Goal: Task Accomplishment & Management: Use online tool/utility

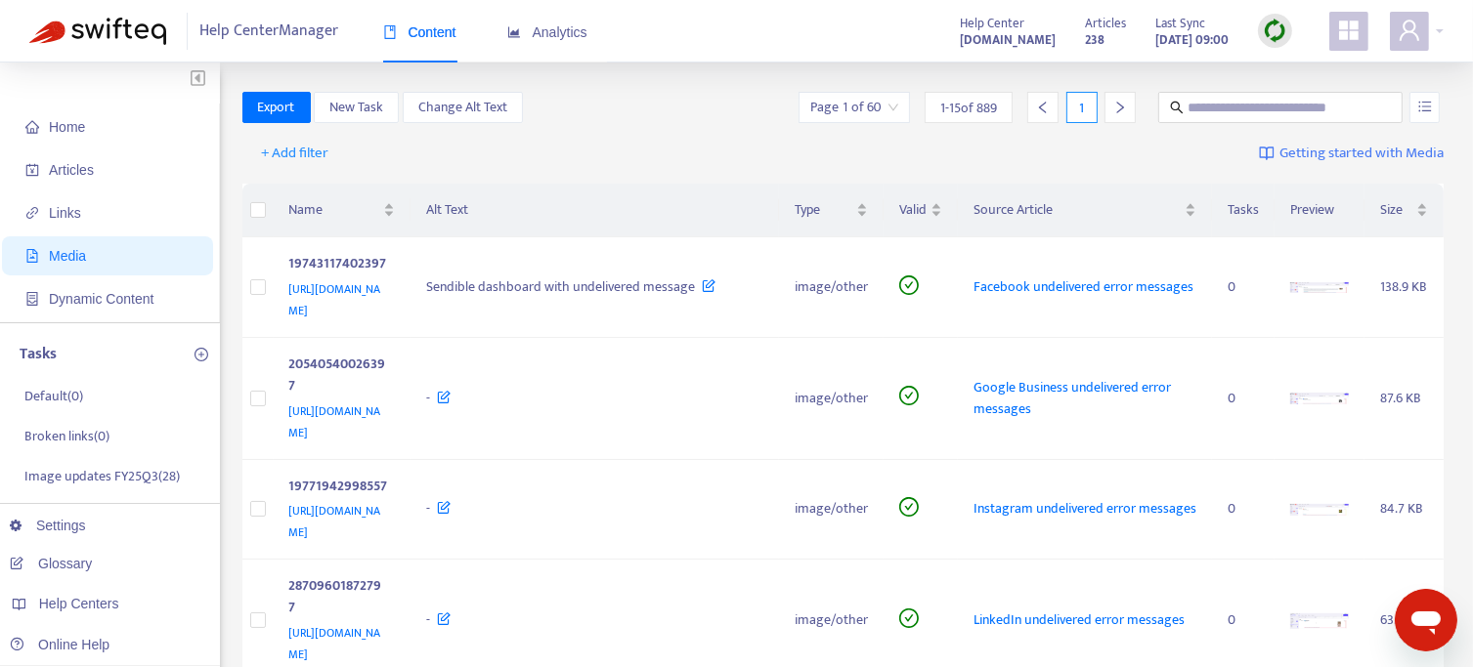
click at [1156, 34] on strong "Oct 14, 2025 09:00" at bounding box center [1191, 39] width 73 height 21
click at [71, 129] on span "Home" at bounding box center [67, 127] width 36 height 16
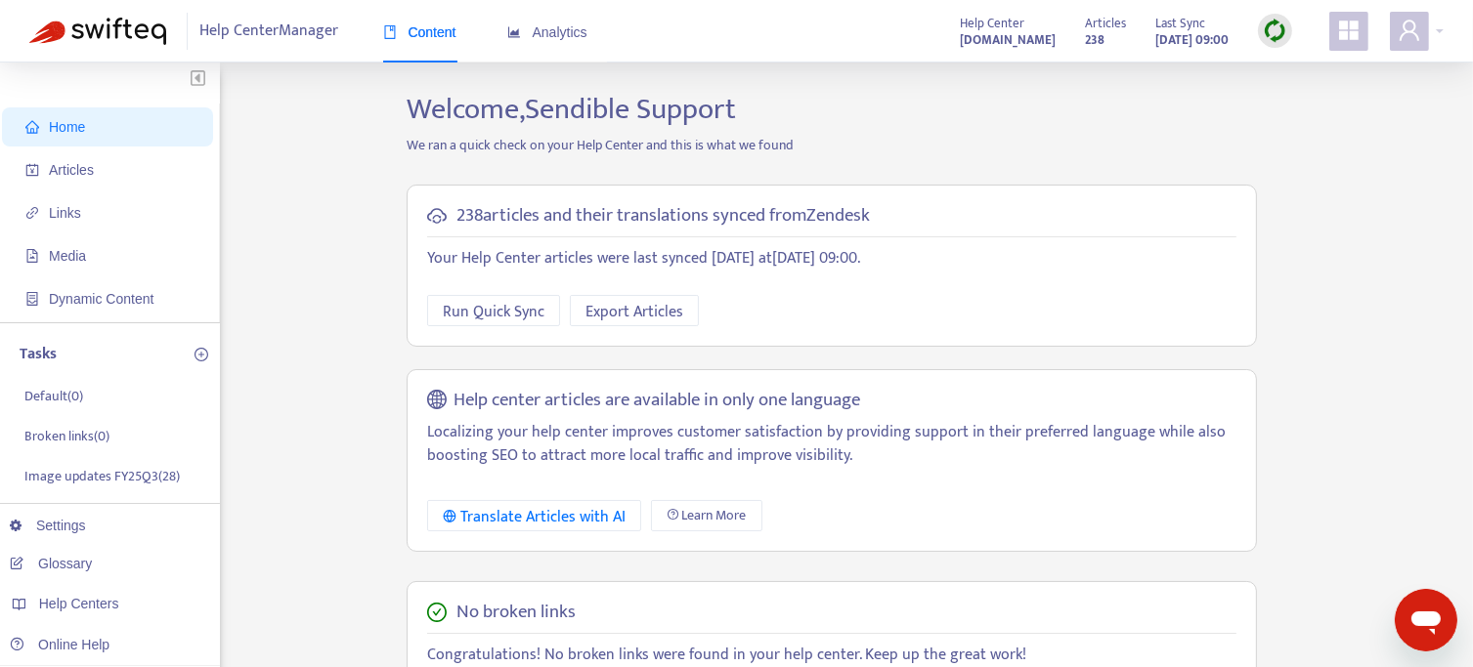
click at [1274, 34] on img at bounding box center [1274, 31] width 24 height 24
click at [1315, 100] on link "Full Sync" at bounding box center [1308, 102] width 70 height 22
click at [63, 214] on span "Links" at bounding box center [65, 213] width 32 height 16
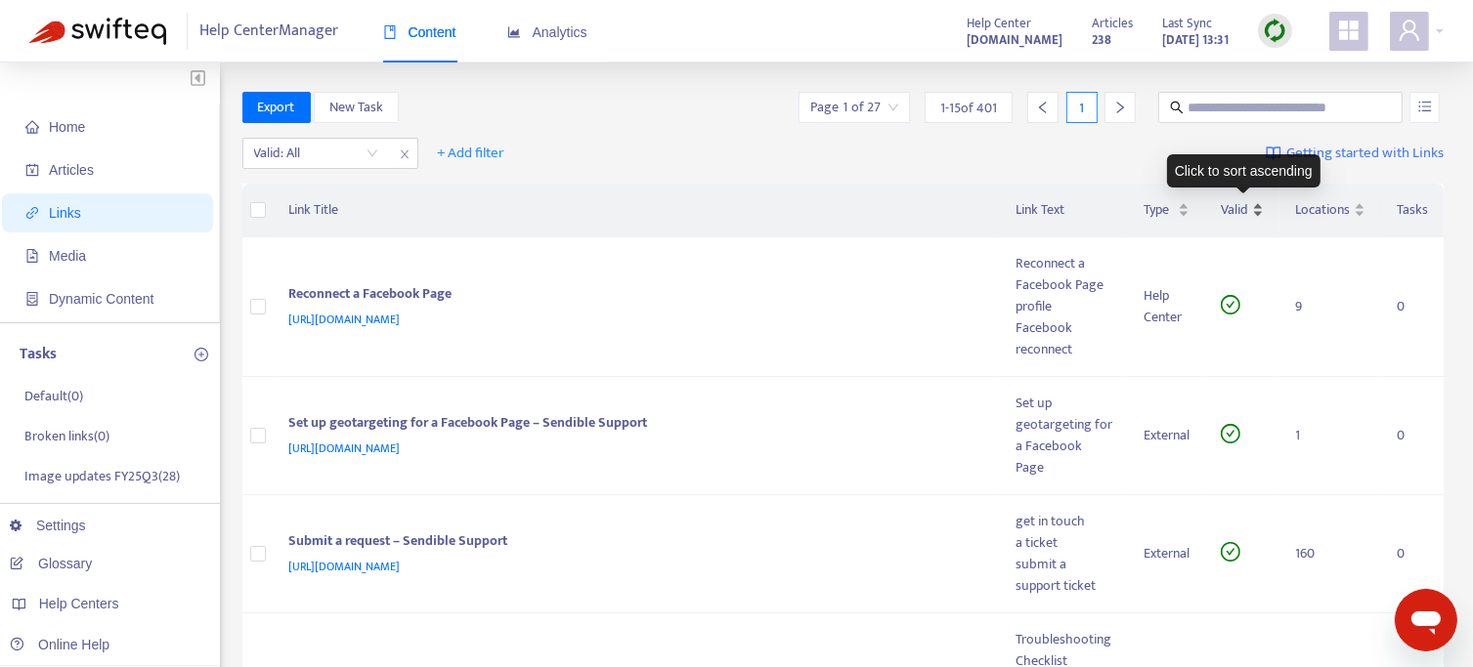
click at [1235, 215] on span "Valid" at bounding box center [1233, 209] width 27 height 21
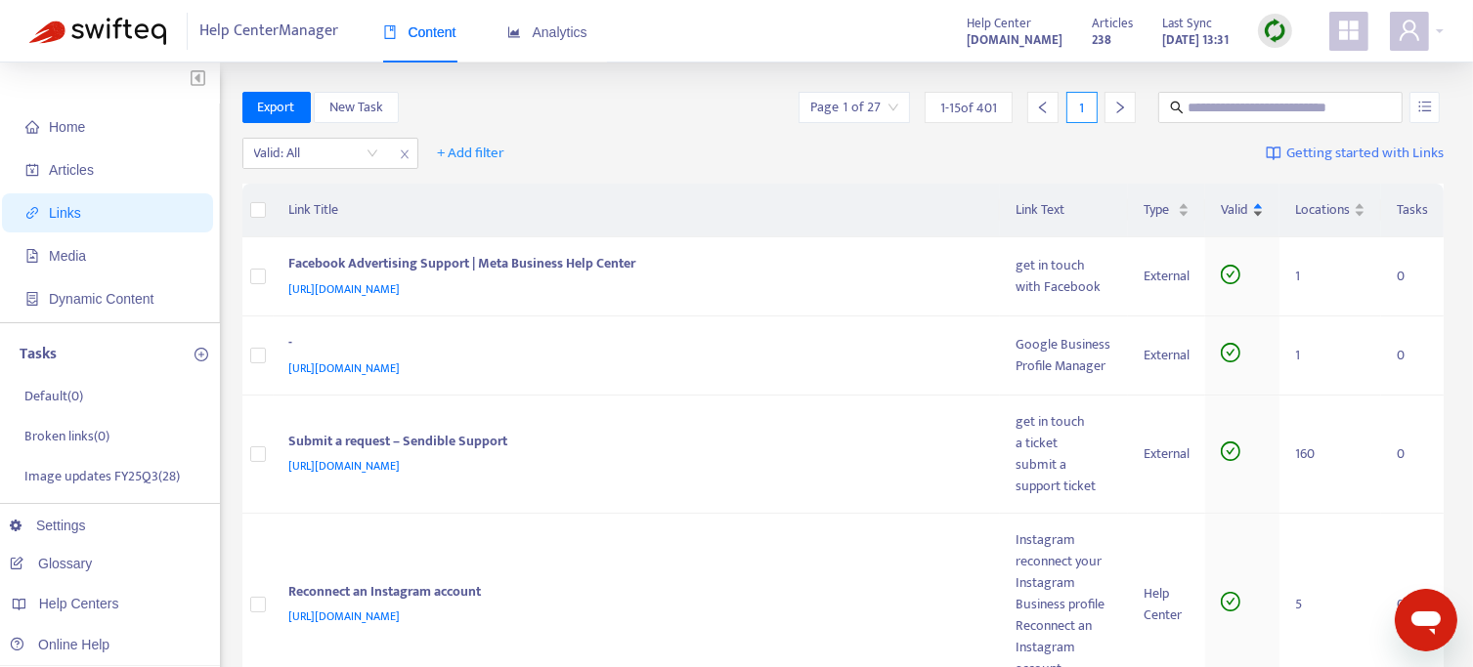
click at [1237, 210] on span "Valid" at bounding box center [1233, 209] width 27 height 21
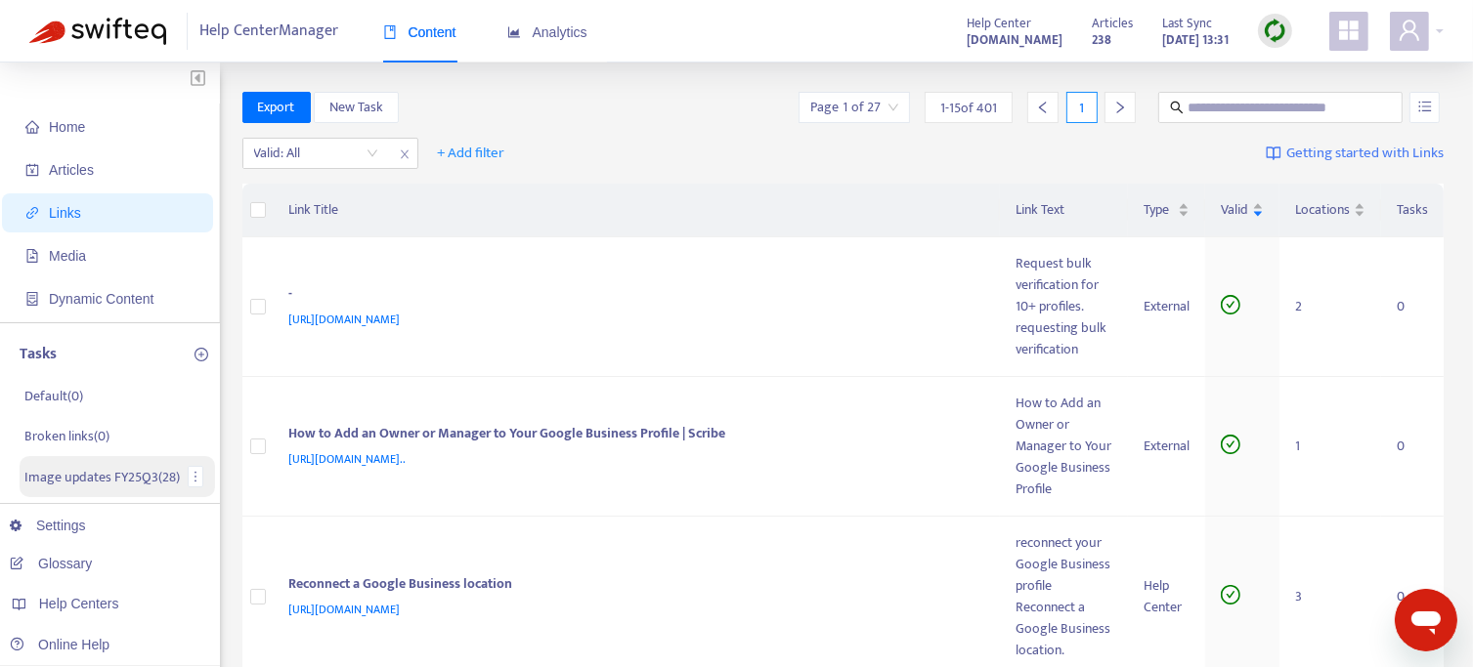
click at [71, 480] on p "Image updates FY25Q3 ( 28 )" at bounding box center [101, 477] width 155 height 21
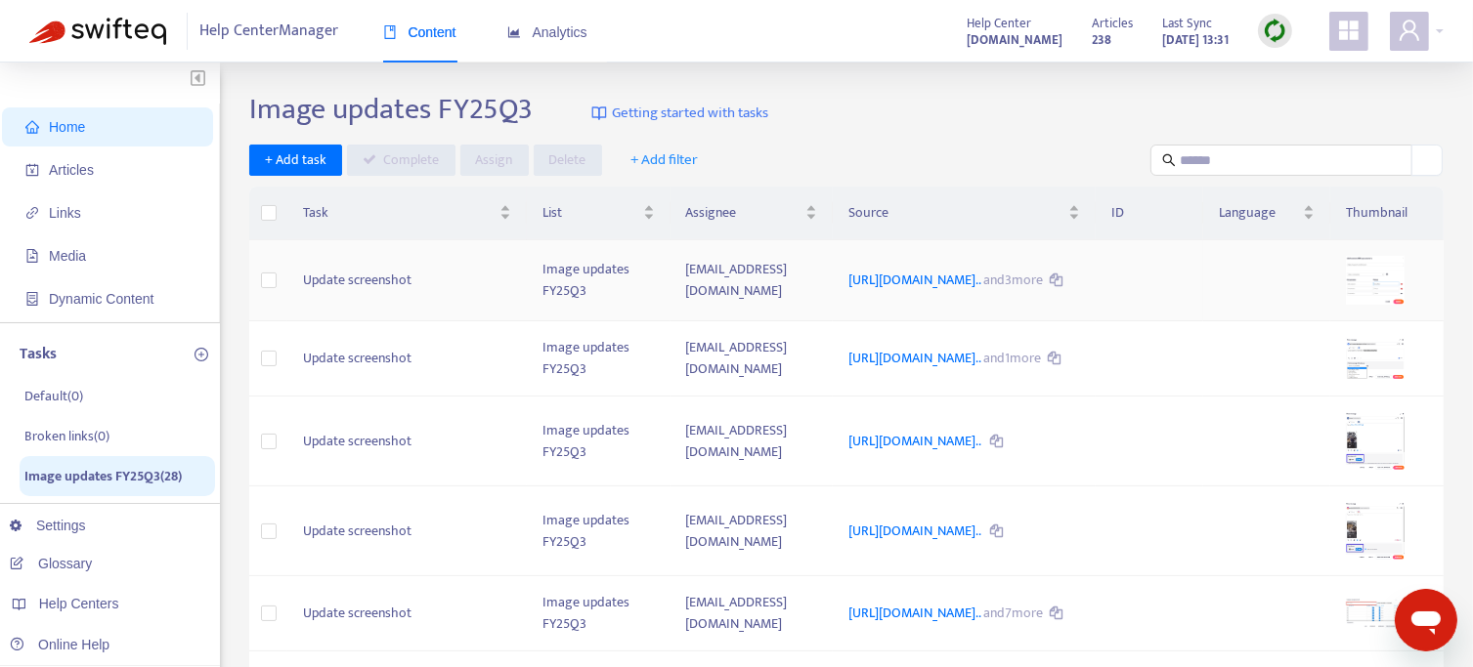
click at [362, 288] on td "Update screenshot" at bounding box center [406, 281] width 239 height 82
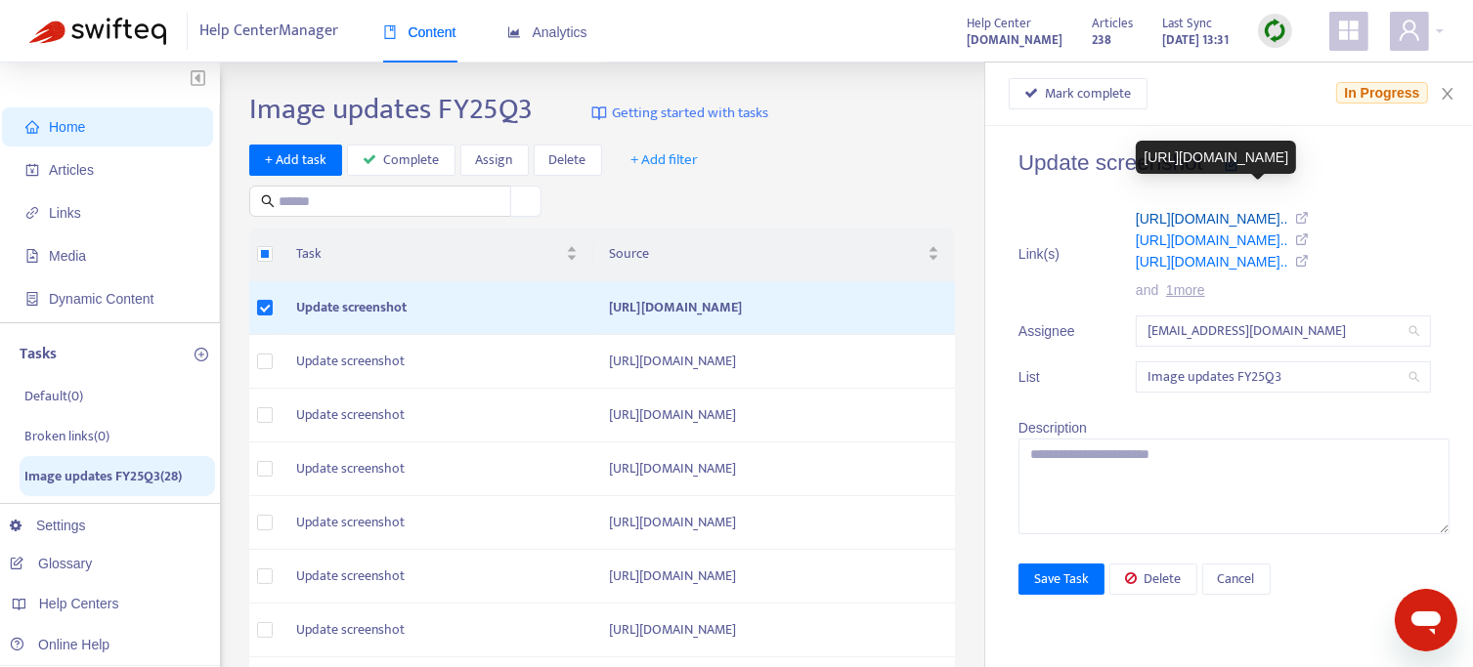
click at [1262, 218] on link "https://support.sendible.com/hc/art..." at bounding box center [1211, 219] width 152 height 16
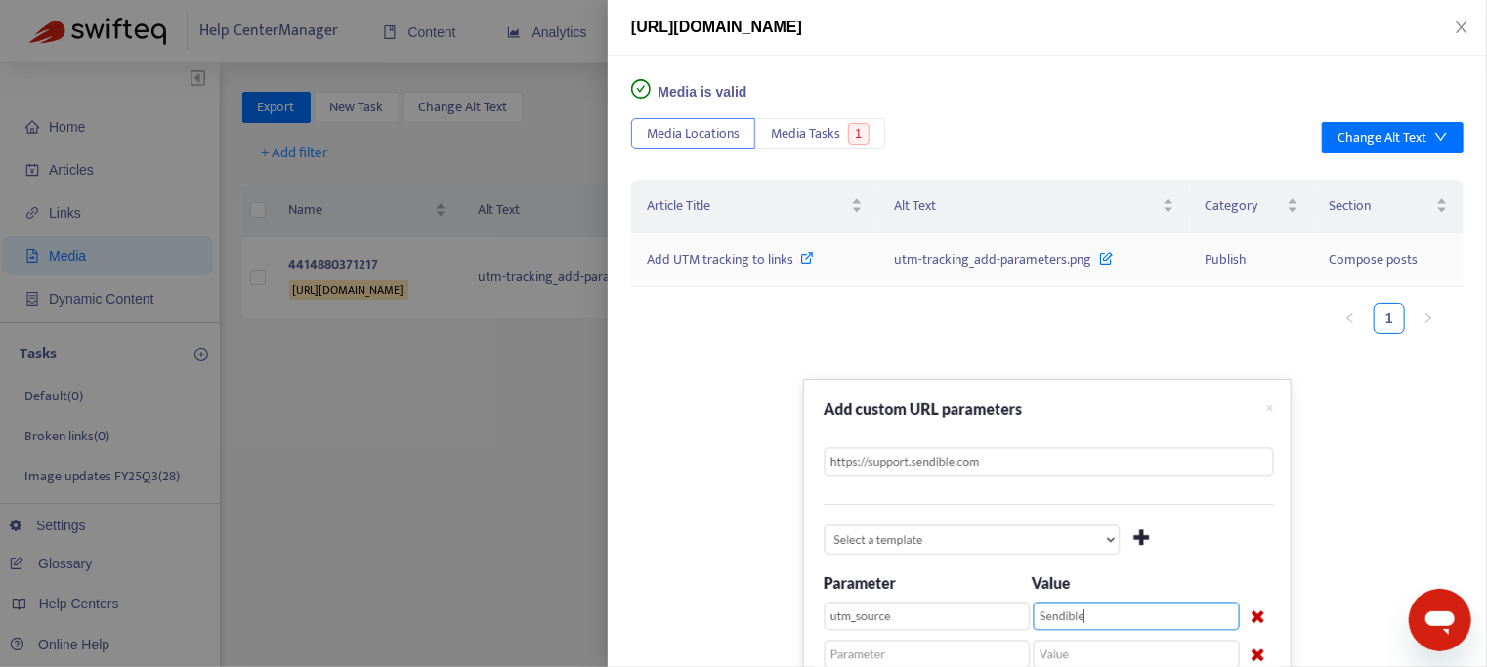
click at [749, 268] on span "Add UTM tracking to links" at bounding box center [720, 259] width 147 height 22
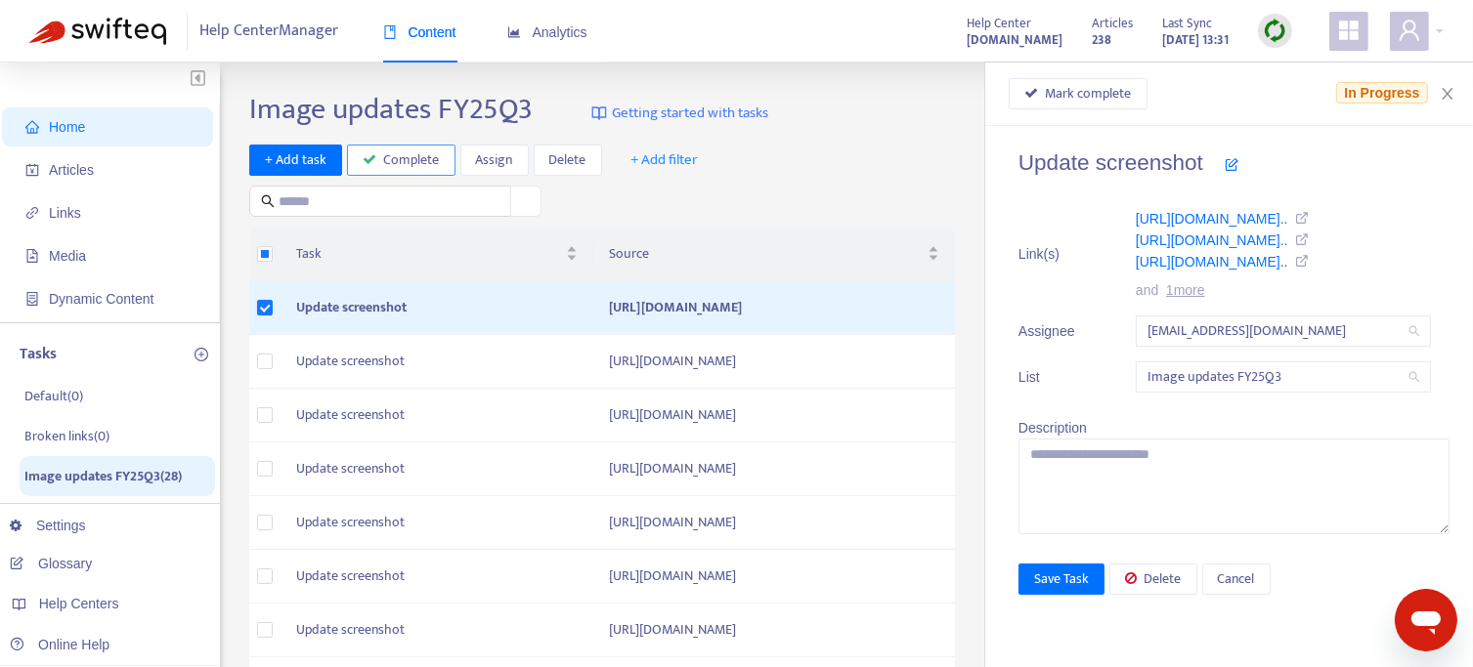
click at [408, 161] on span "Complete" at bounding box center [412, 160] width 56 height 21
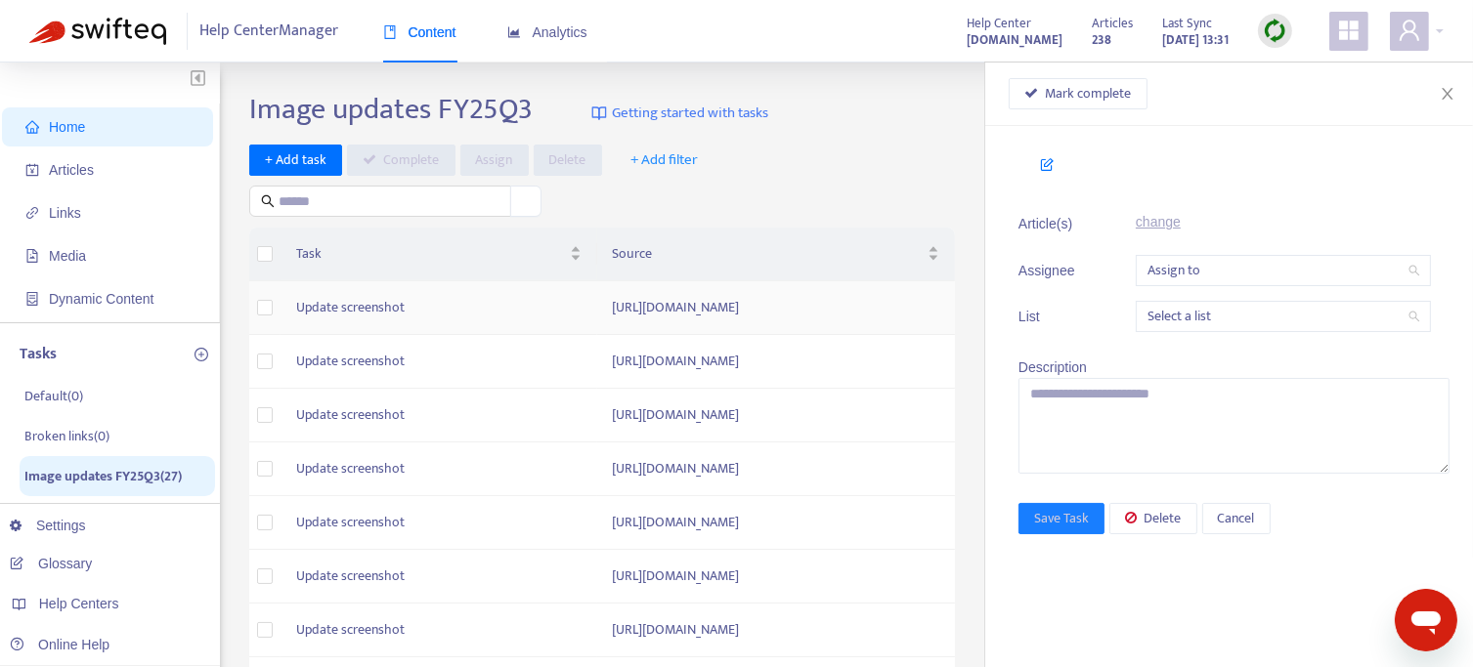
click at [597, 323] on td "[URL][DOMAIN_NAME]" at bounding box center [776, 308] width 359 height 54
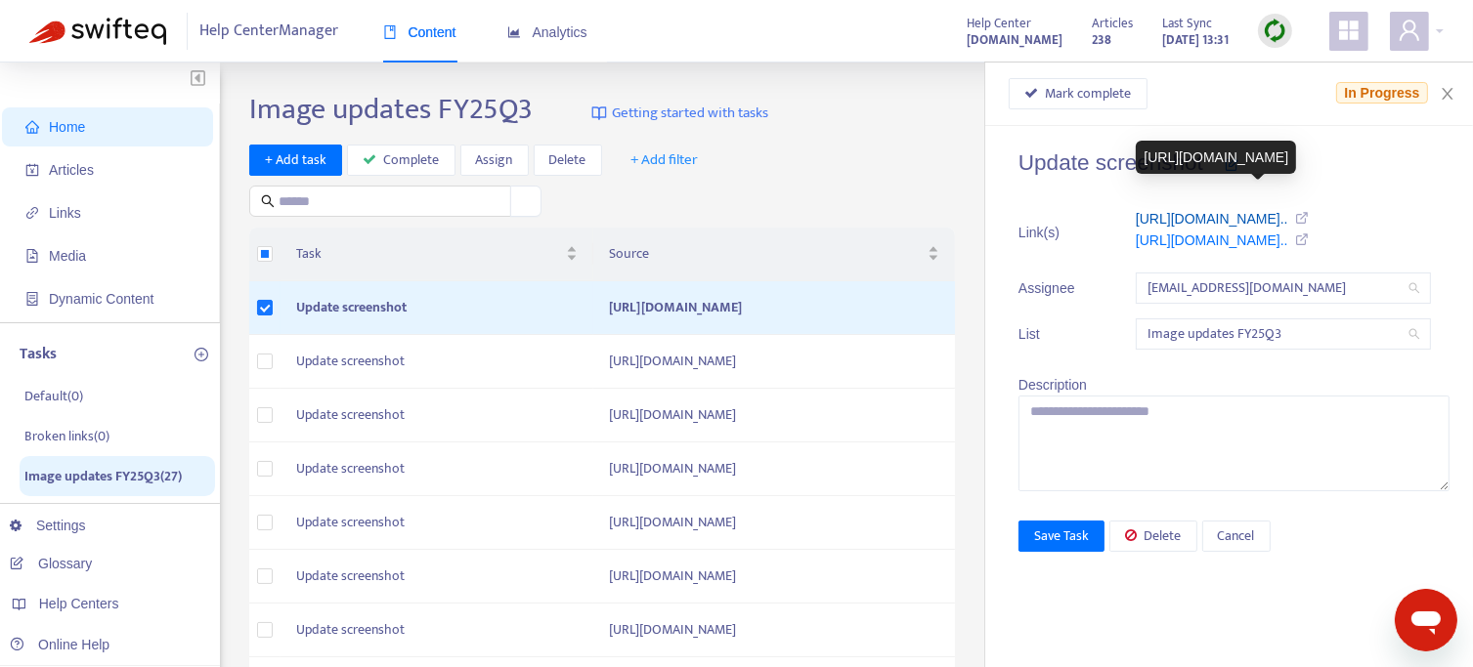
click at [1195, 222] on link "https://support.sendible.com/hc/art..." at bounding box center [1211, 219] width 152 height 16
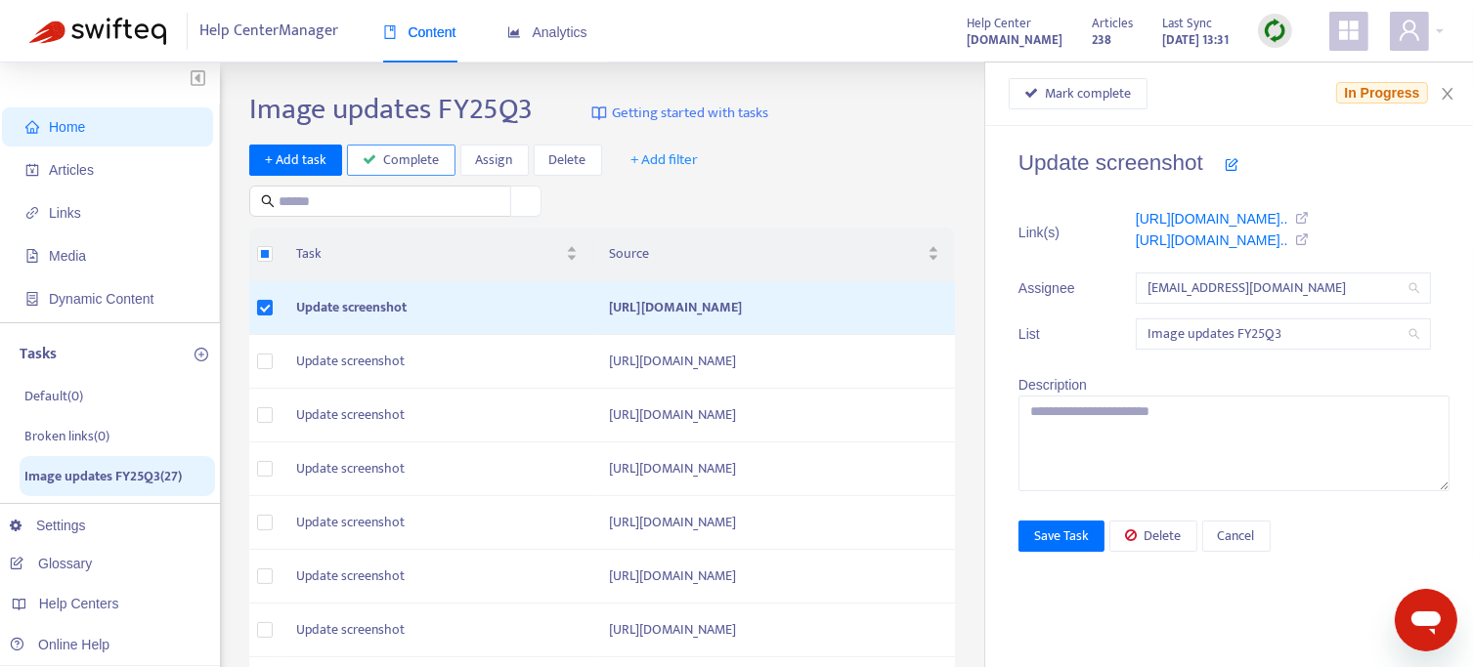
click at [410, 163] on span "Complete" at bounding box center [412, 160] width 56 height 21
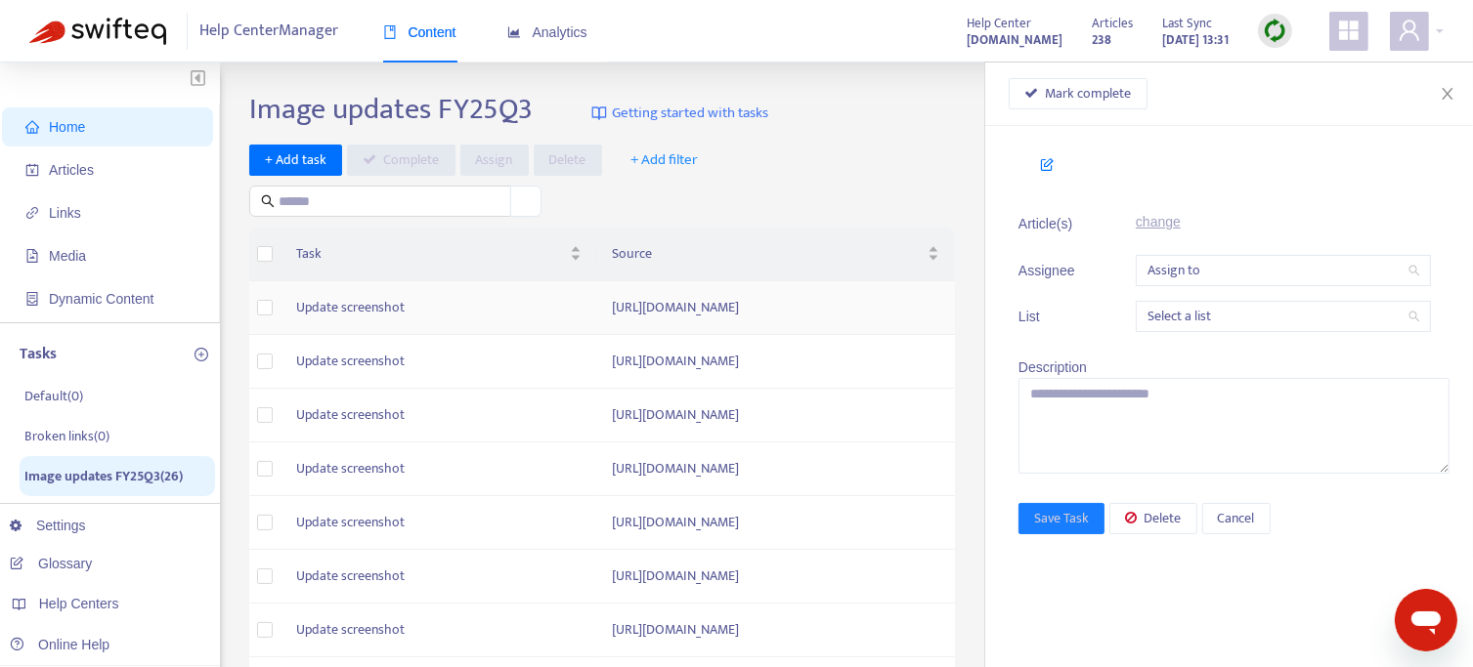
click at [597, 320] on td "https://support.sendible.com/hc/article_attachments/7098210889629" at bounding box center [776, 308] width 359 height 54
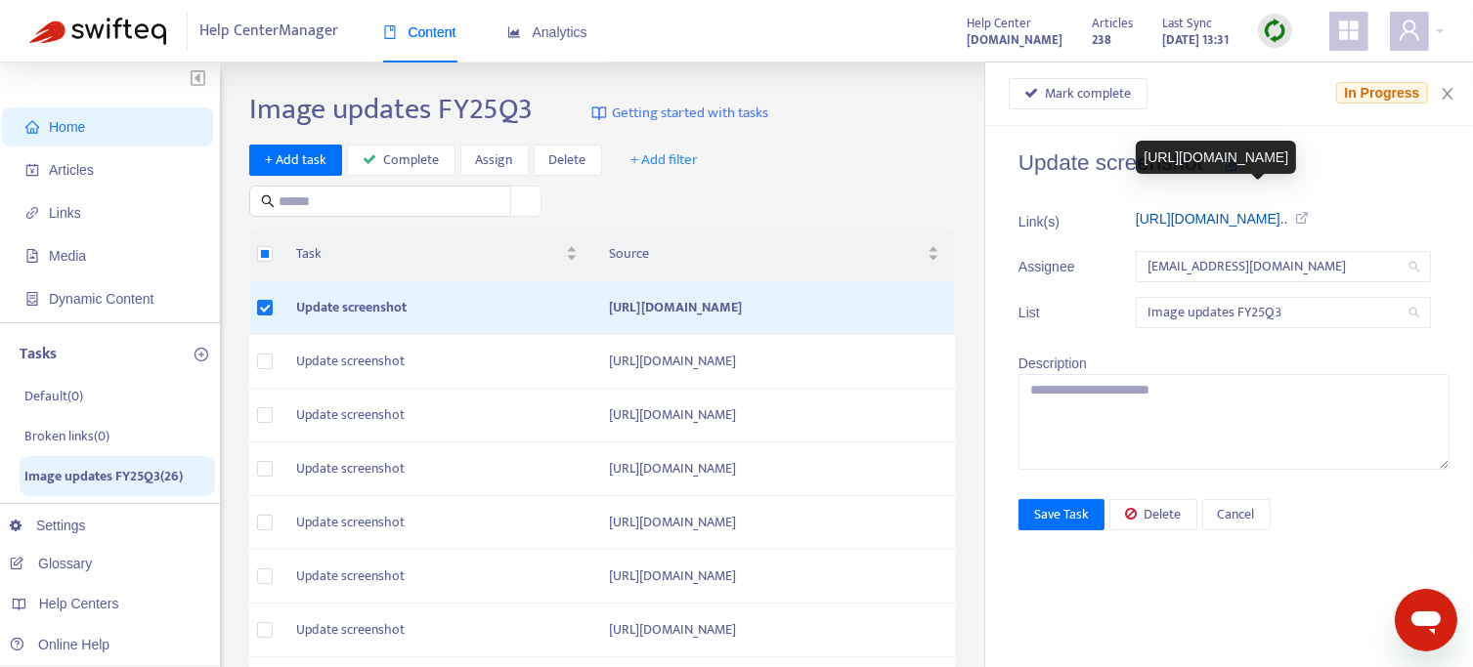
click at [1216, 215] on link "https://support.sendible.com/hc/art..." at bounding box center [1211, 219] width 152 height 16
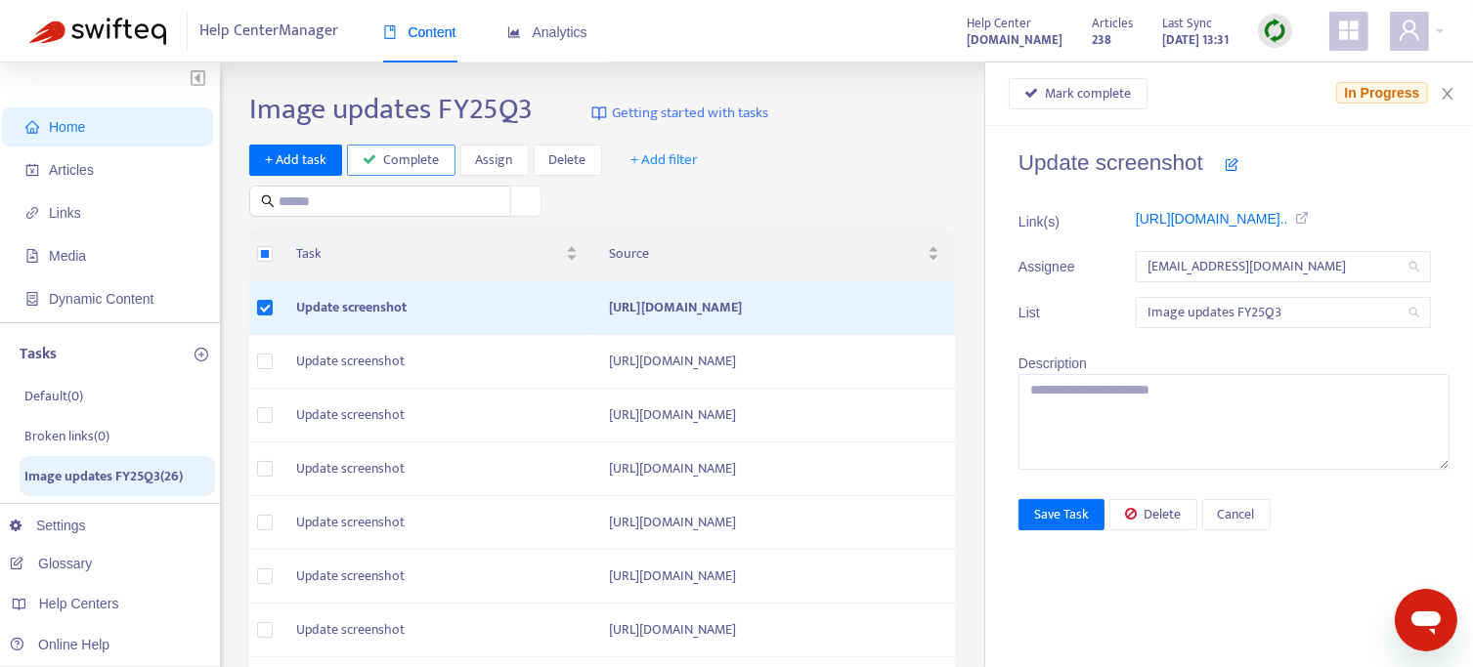
click at [384, 155] on span "Complete" at bounding box center [412, 160] width 56 height 21
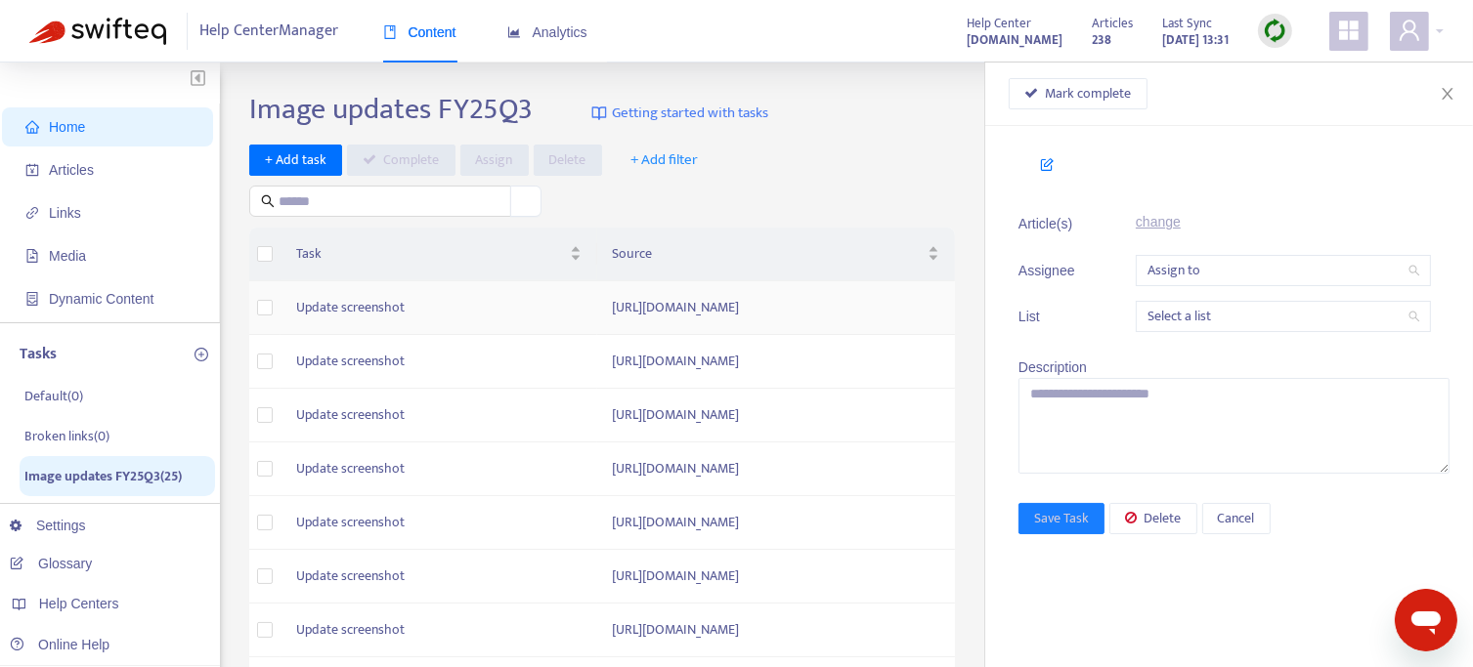
click at [597, 320] on td "https://support.sendible.com/hc/article_attachments/5957630520093" at bounding box center [776, 308] width 359 height 54
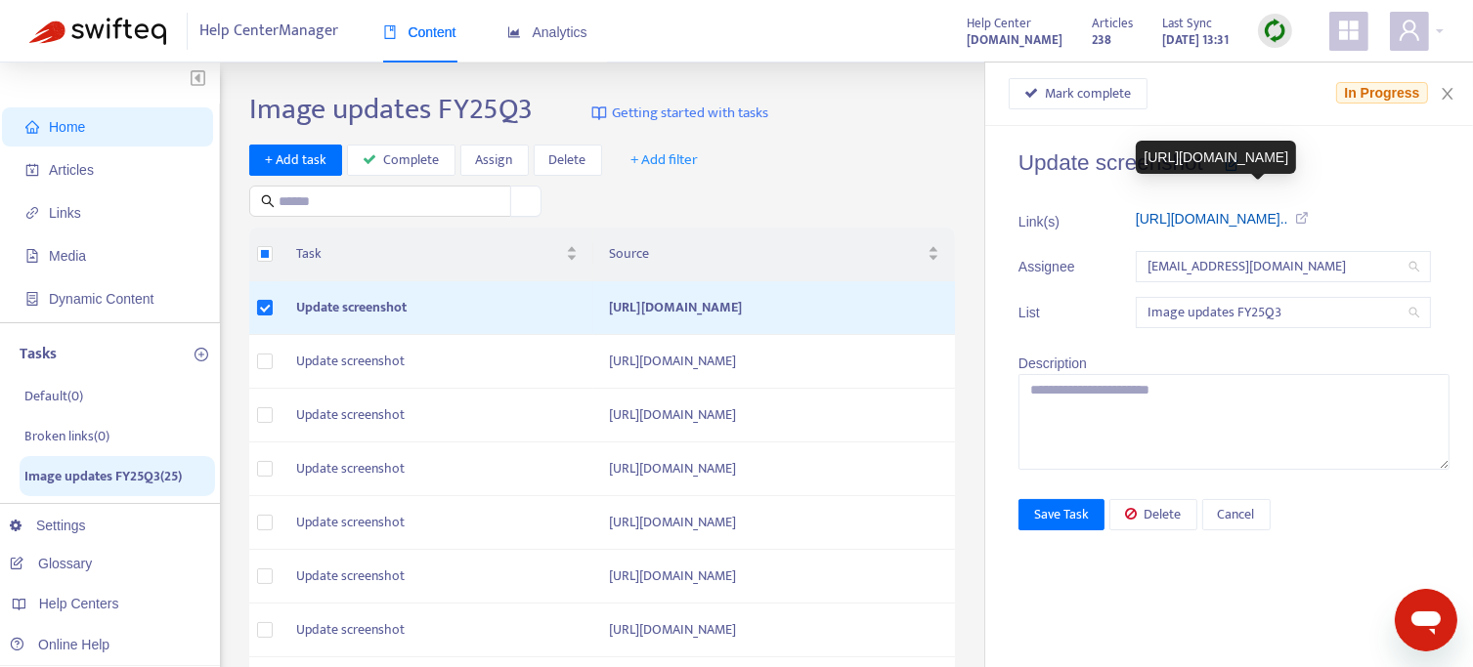
click at [1288, 222] on link "https://support.sendible.com/hc/art..." at bounding box center [1211, 219] width 152 height 16
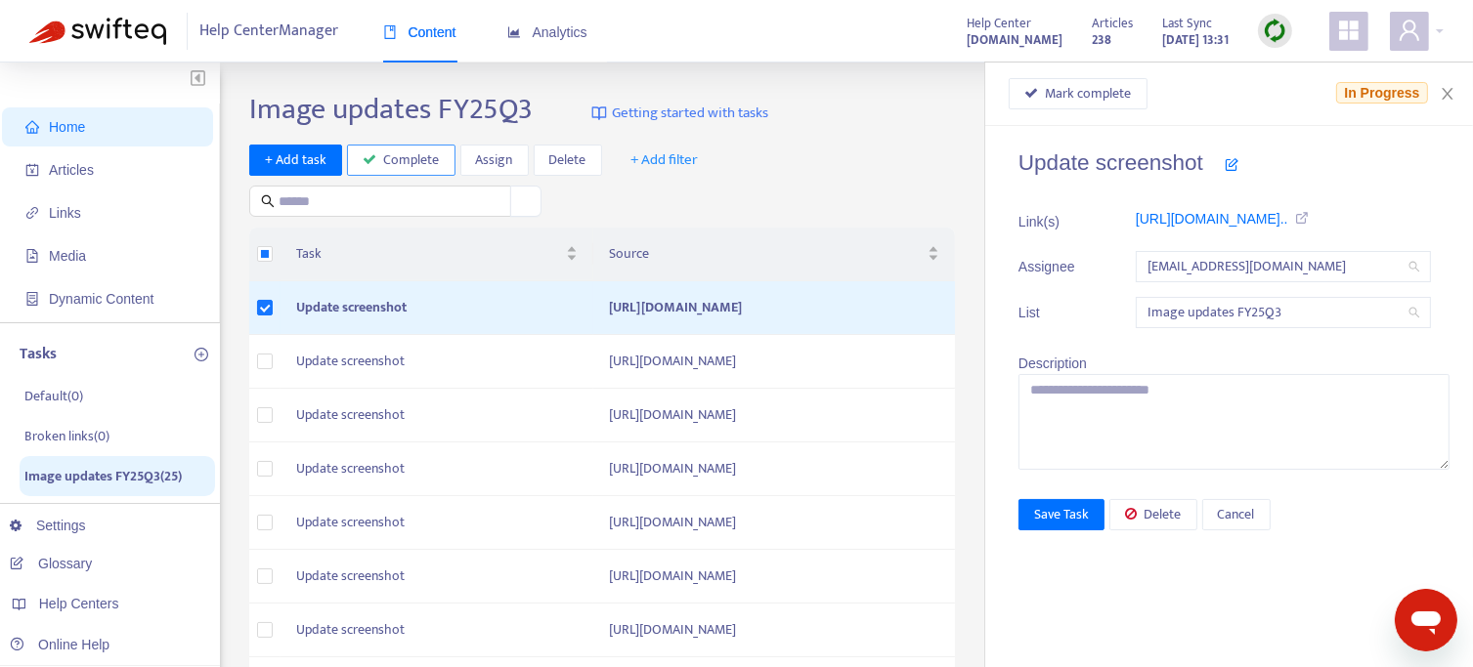
click at [395, 161] on span "Complete" at bounding box center [412, 160] width 56 height 21
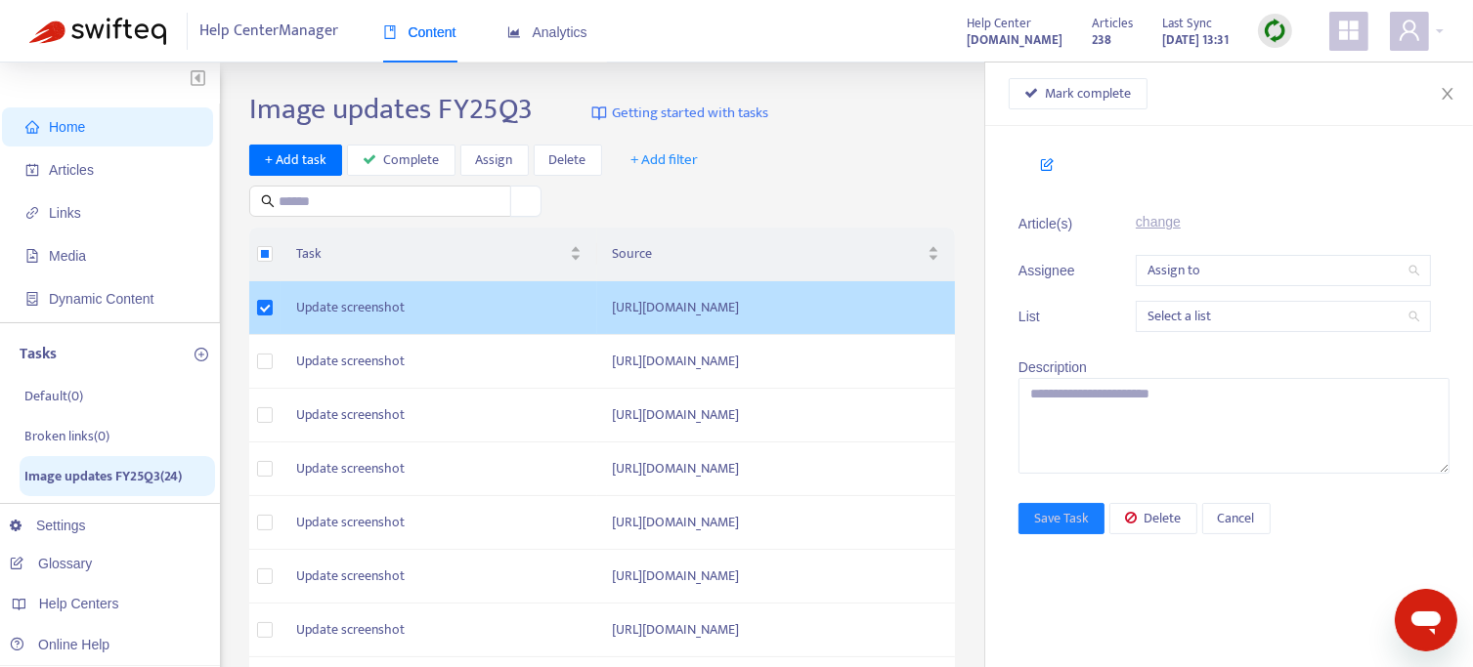
click at [597, 316] on td "[URL][DOMAIN_NAME]" at bounding box center [776, 308] width 359 height 54
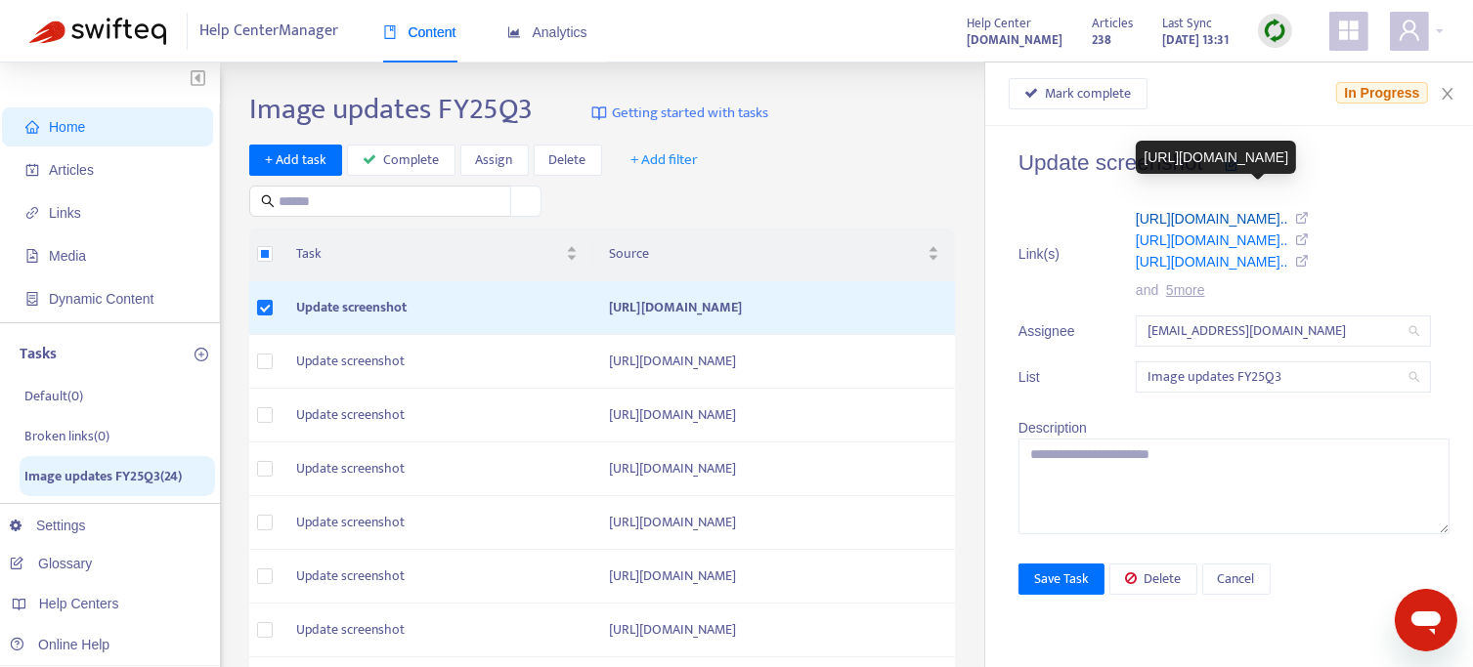
click at [1189, 226] on link "https://support.sendible.com/hc/art..." at bounding box center [1211, 219] width 152 height 16
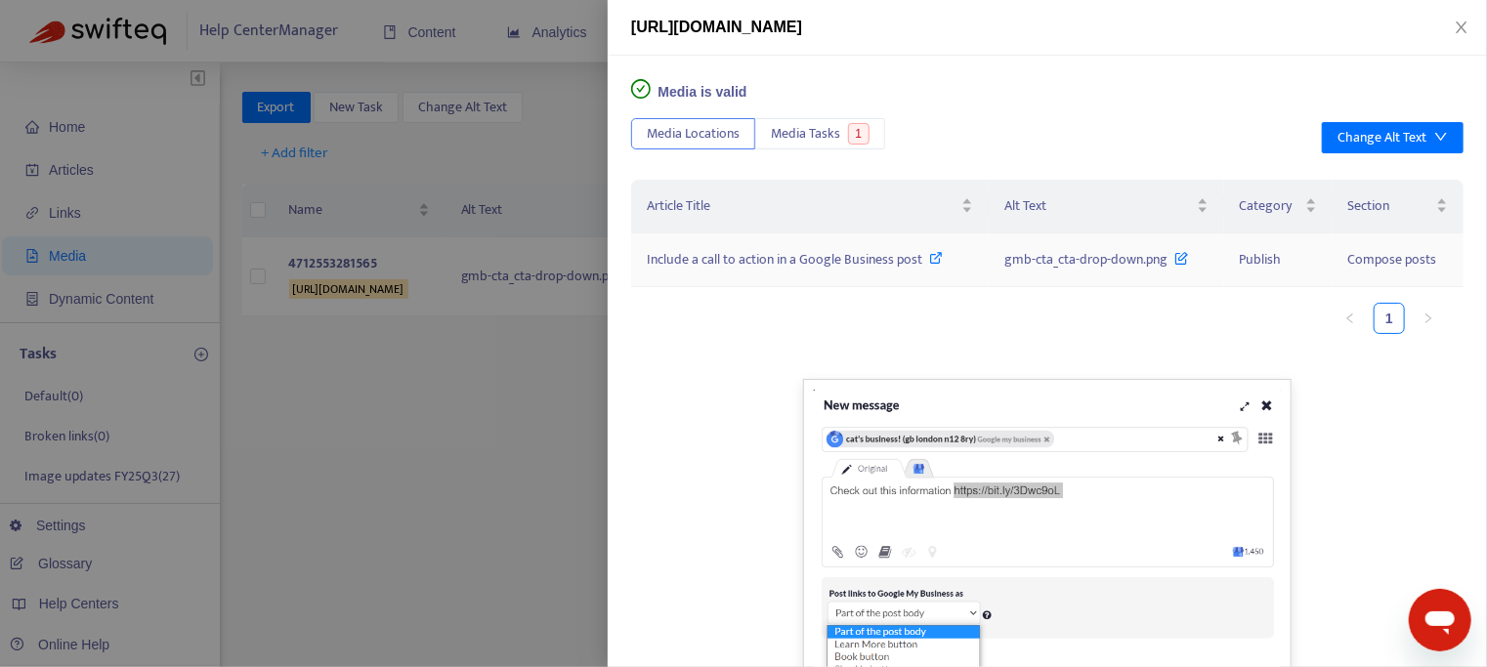
click at [843, 257] on span "Include a call to action in a Google Business post" at bounding box center [785, 259] width 276 height 22
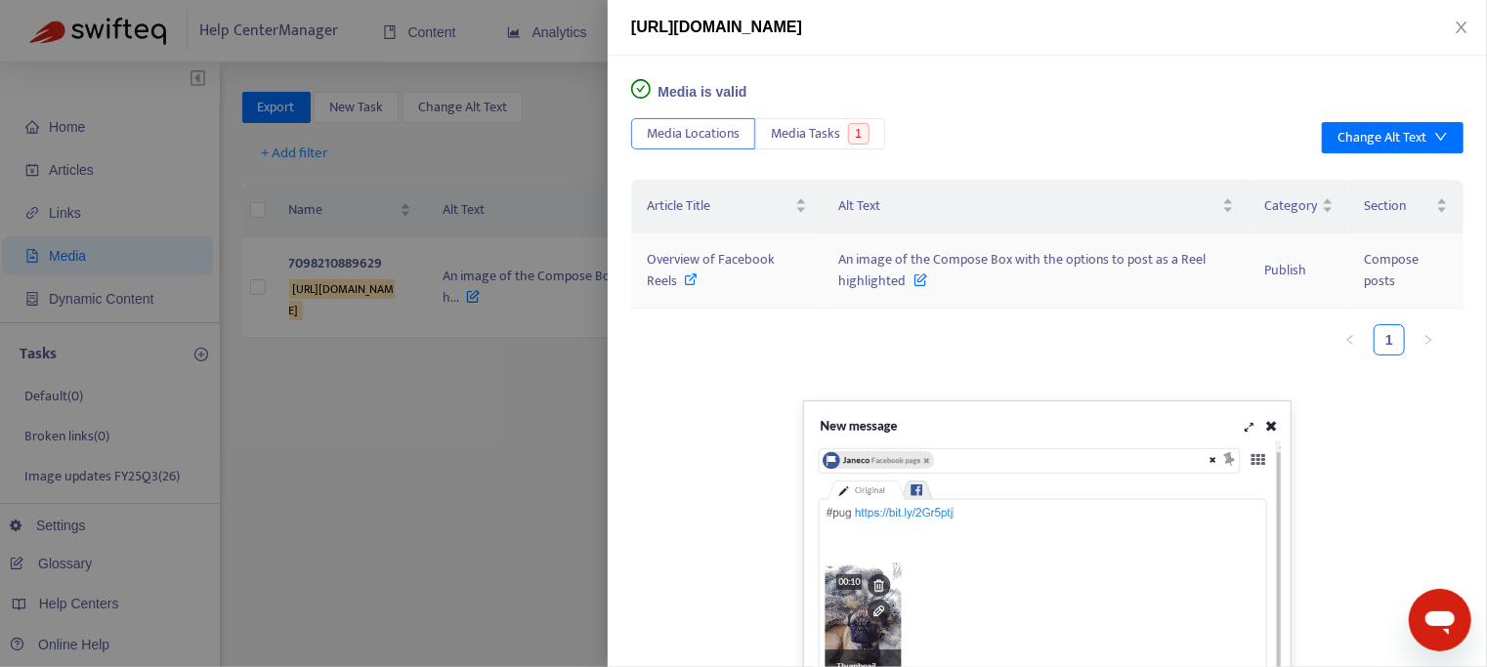
click at [683, 281] on div "Overview of Facebook Reels" at bounding box center [727, 270] width 160 height 43
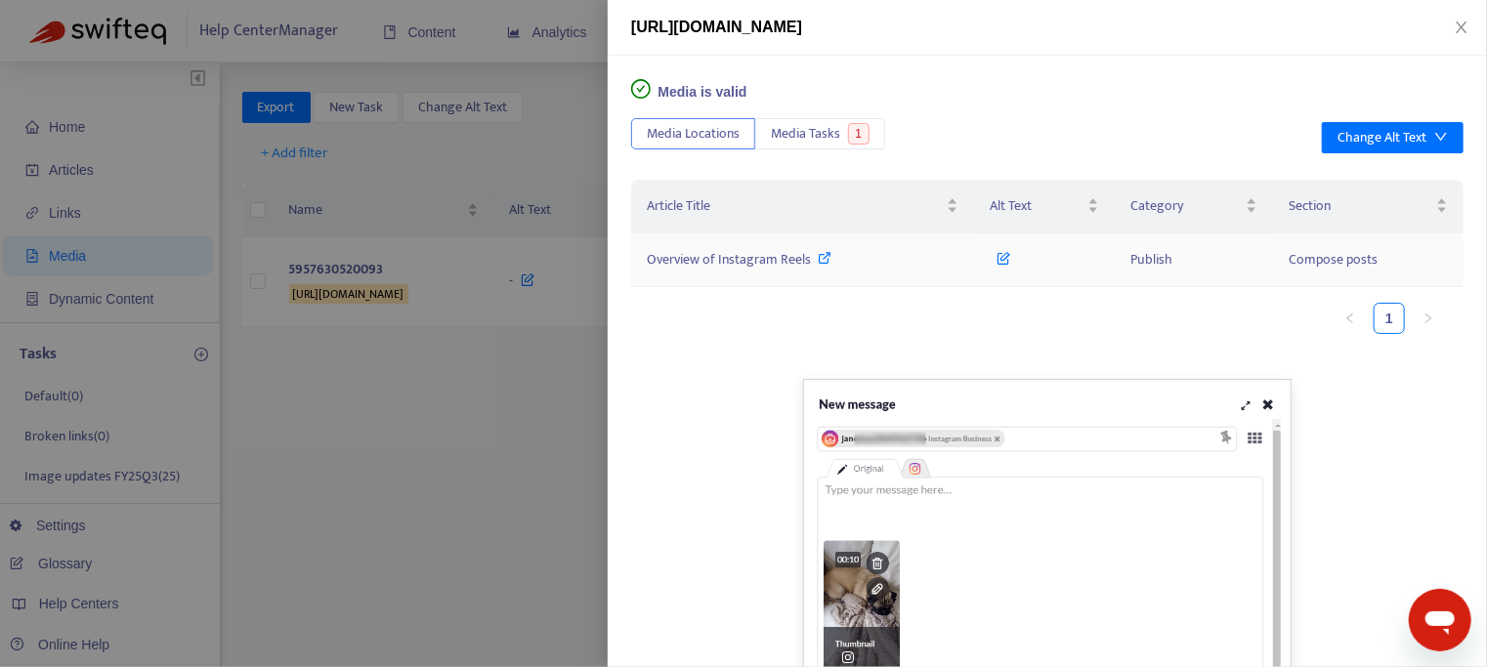
click at [734, 262] on span "Overview of Instagram Reels" at bounding box center [729, 259] width 164 height 22
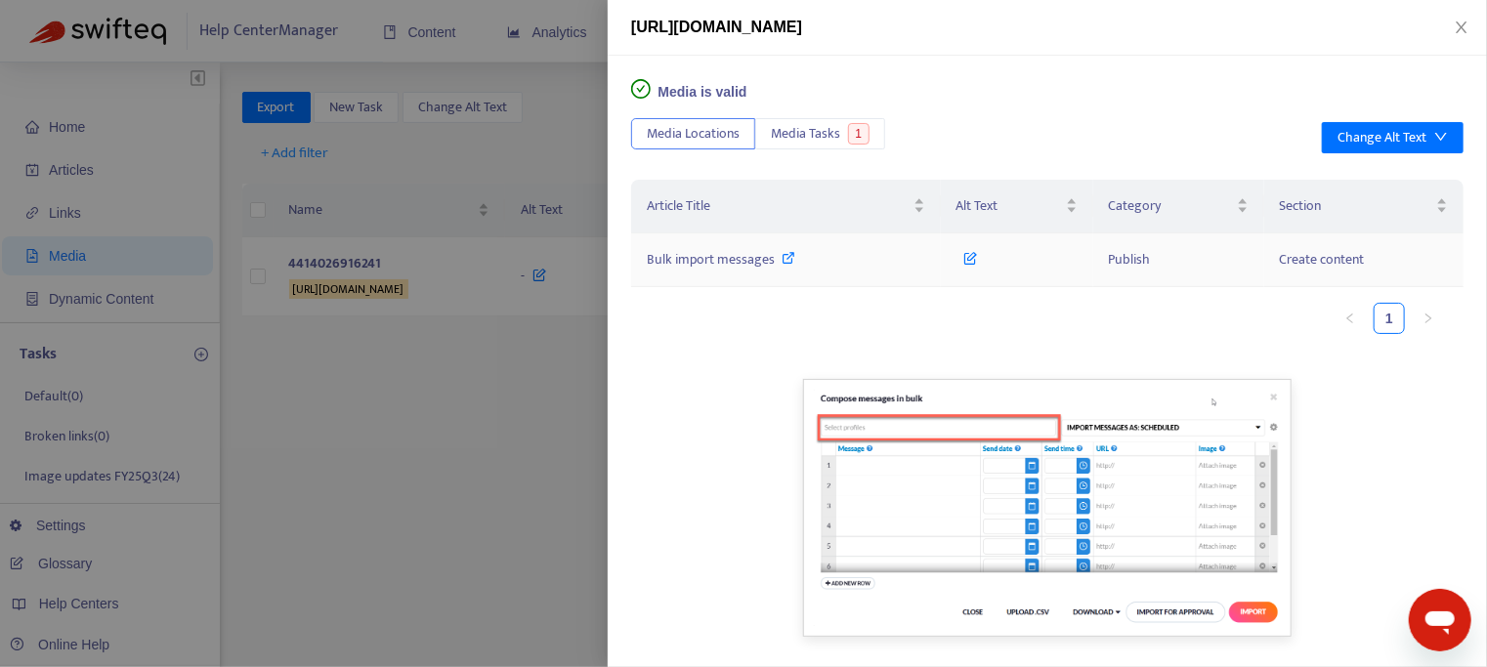
click at [722, 261] on span "Bulk import messages" at bounding box center [711, 259] width 128 height 22
click at [707, 261] on span "Bulk import messages" at bounding box center [711, 259] width 128 height 22
click at [741, 254] on span "Bulk import messages" at bounding box center [711, 259] width 128 height 22
